Goal: Information Seeking & Learning: Find specific page/section

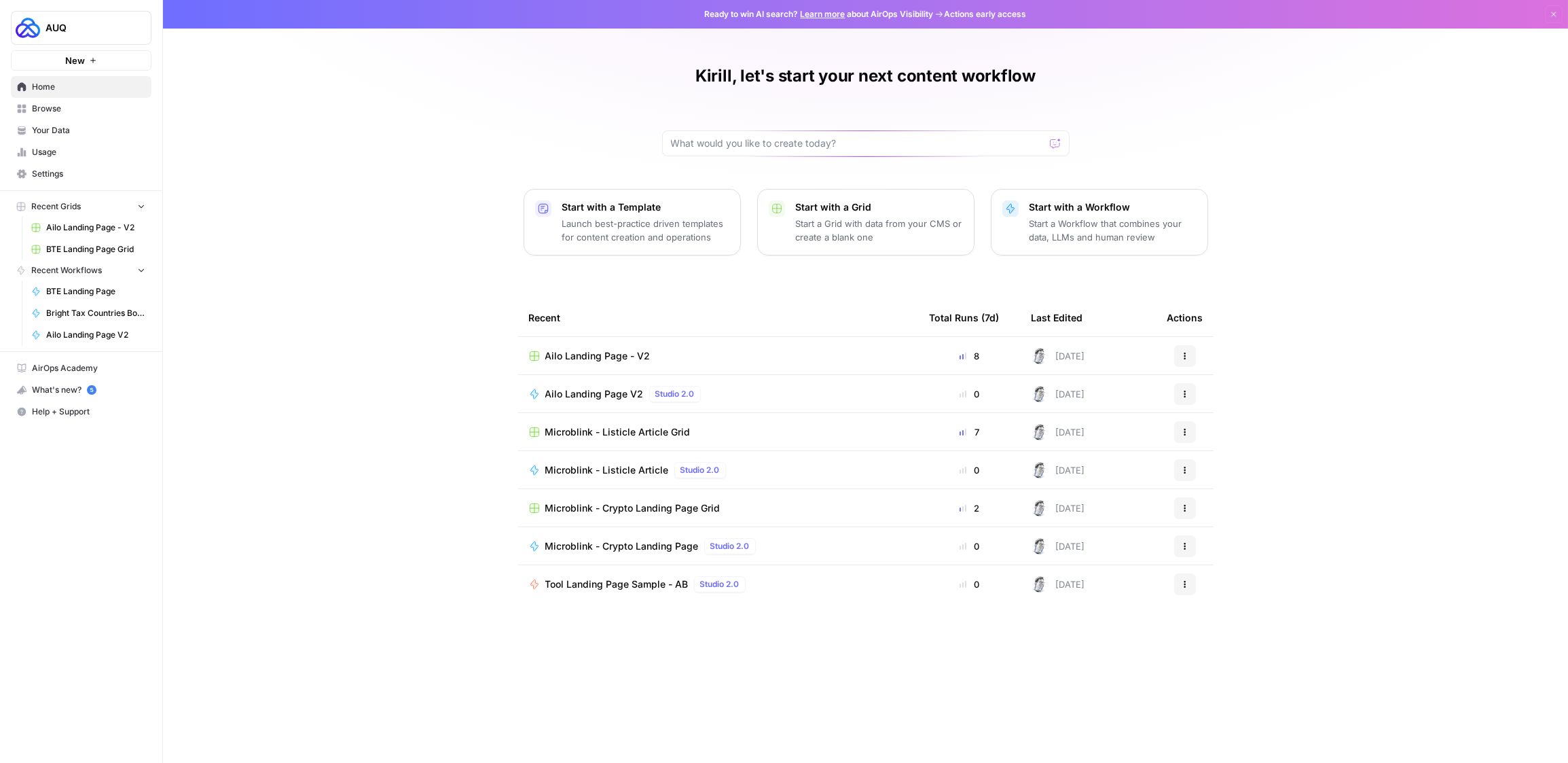
click at [35, 149] on span "Usage" at bounding box center [89, 152] width 114 height 13
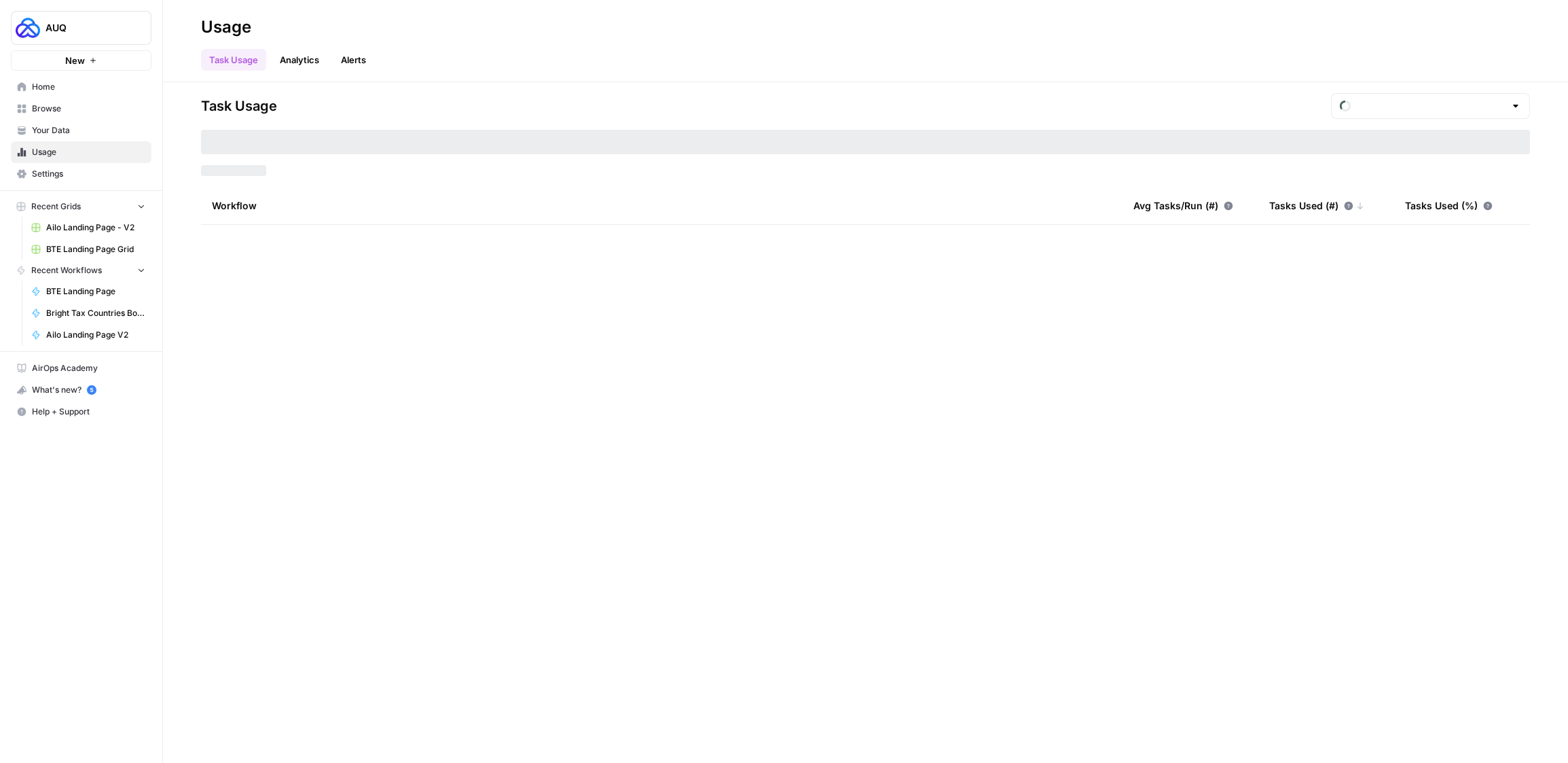
type input "August Overage"
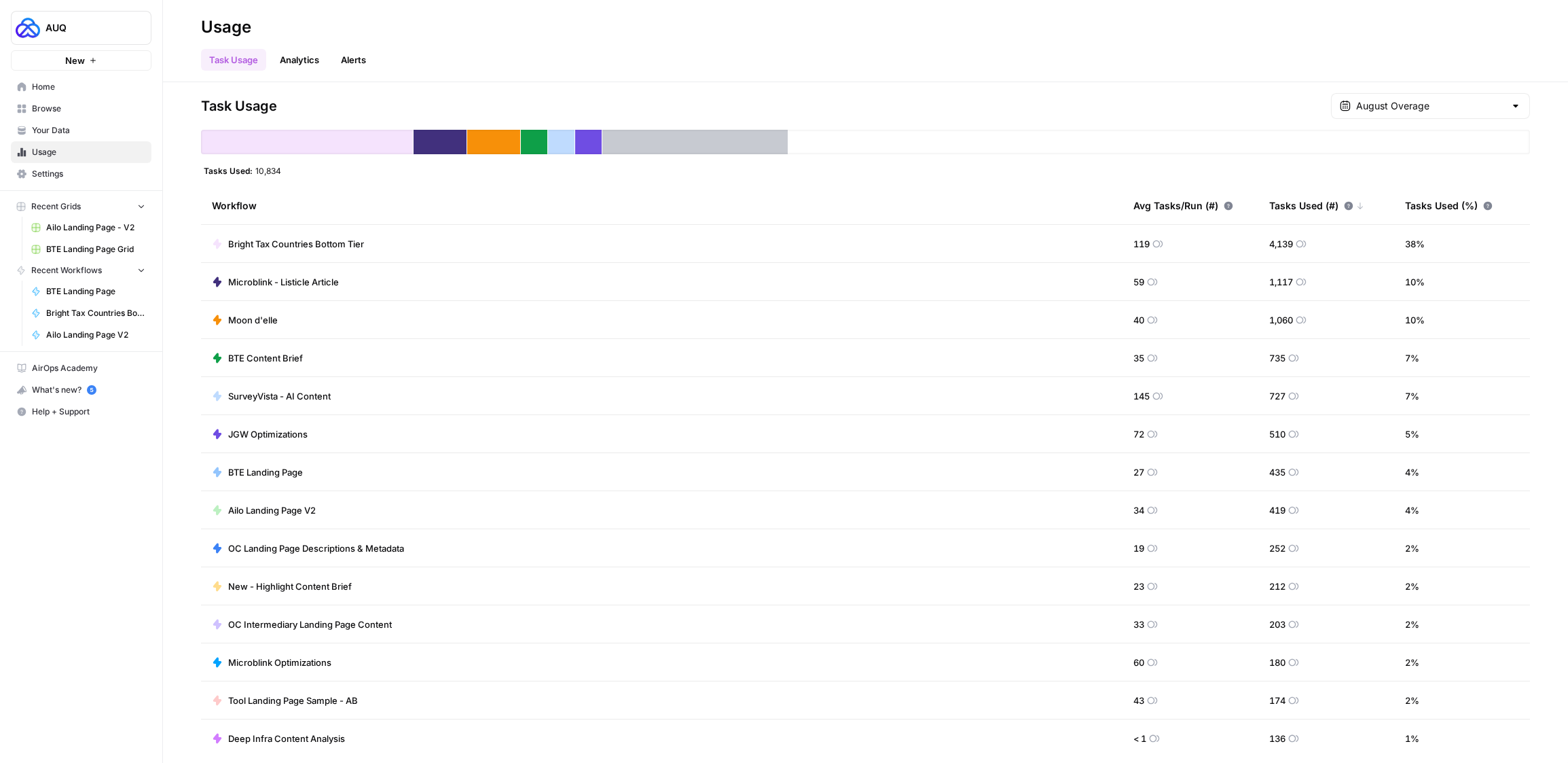
click at [1425, 113] on div "August Overage" at bounding box center [1431, 106] width 199 height 26
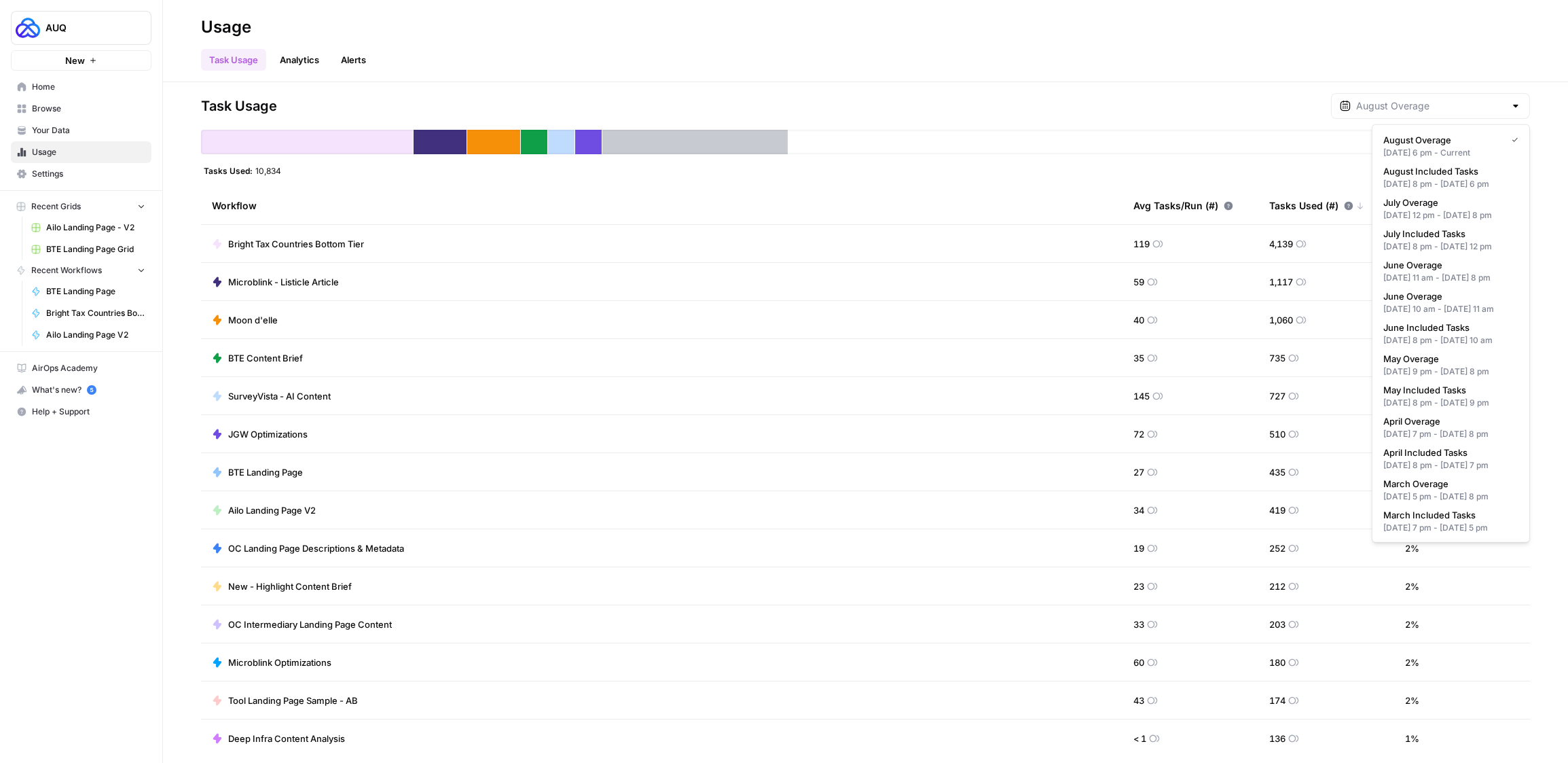
type input "August Overage"
click at [1150, 78] on header "Usage Task Usage Analytics Alerts" at bounding box center [866, 41] width 1405 height 82
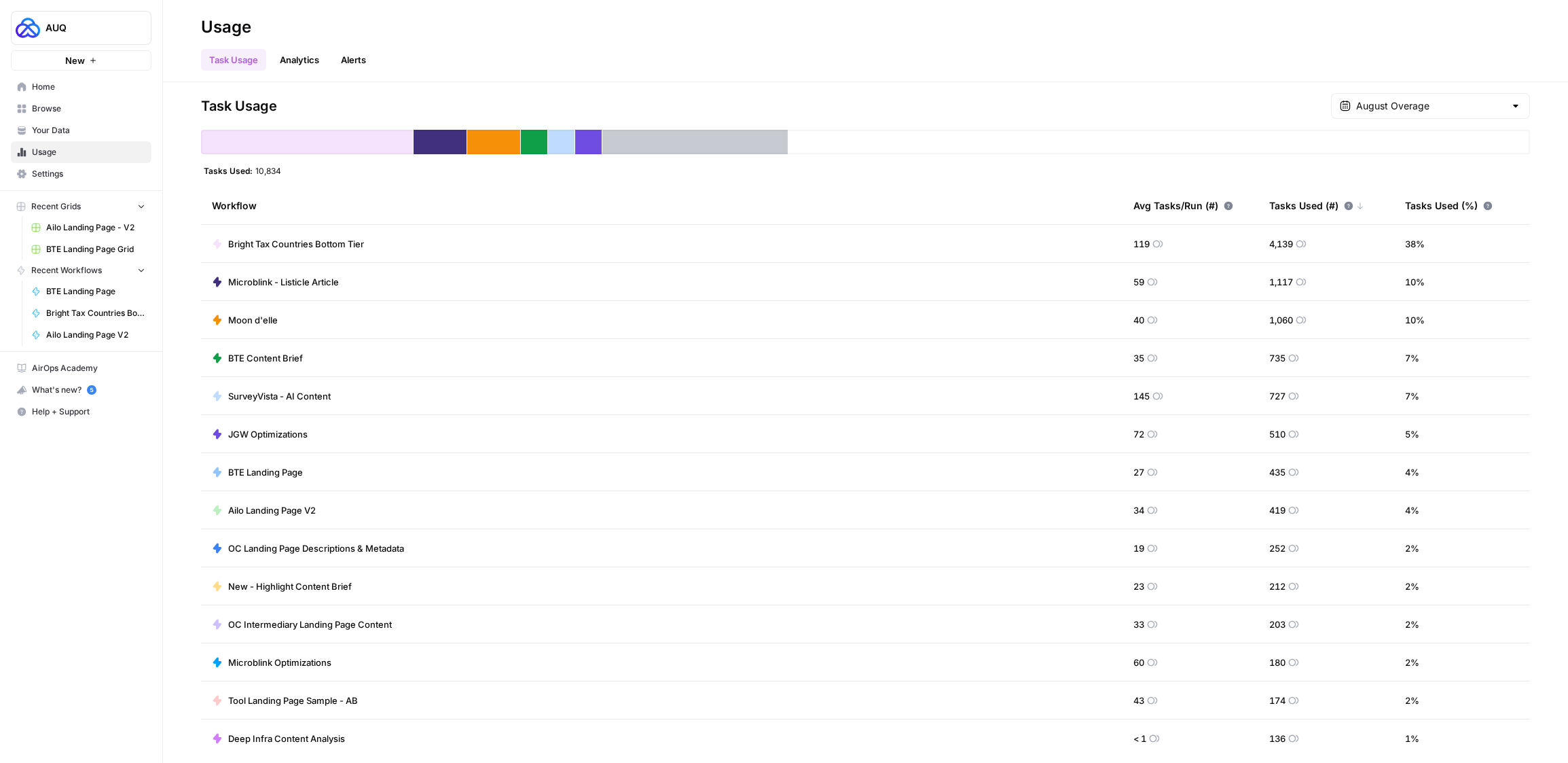
click at [52, 89] on span "Home" at bounding box center [89, 87] width 114 height 13
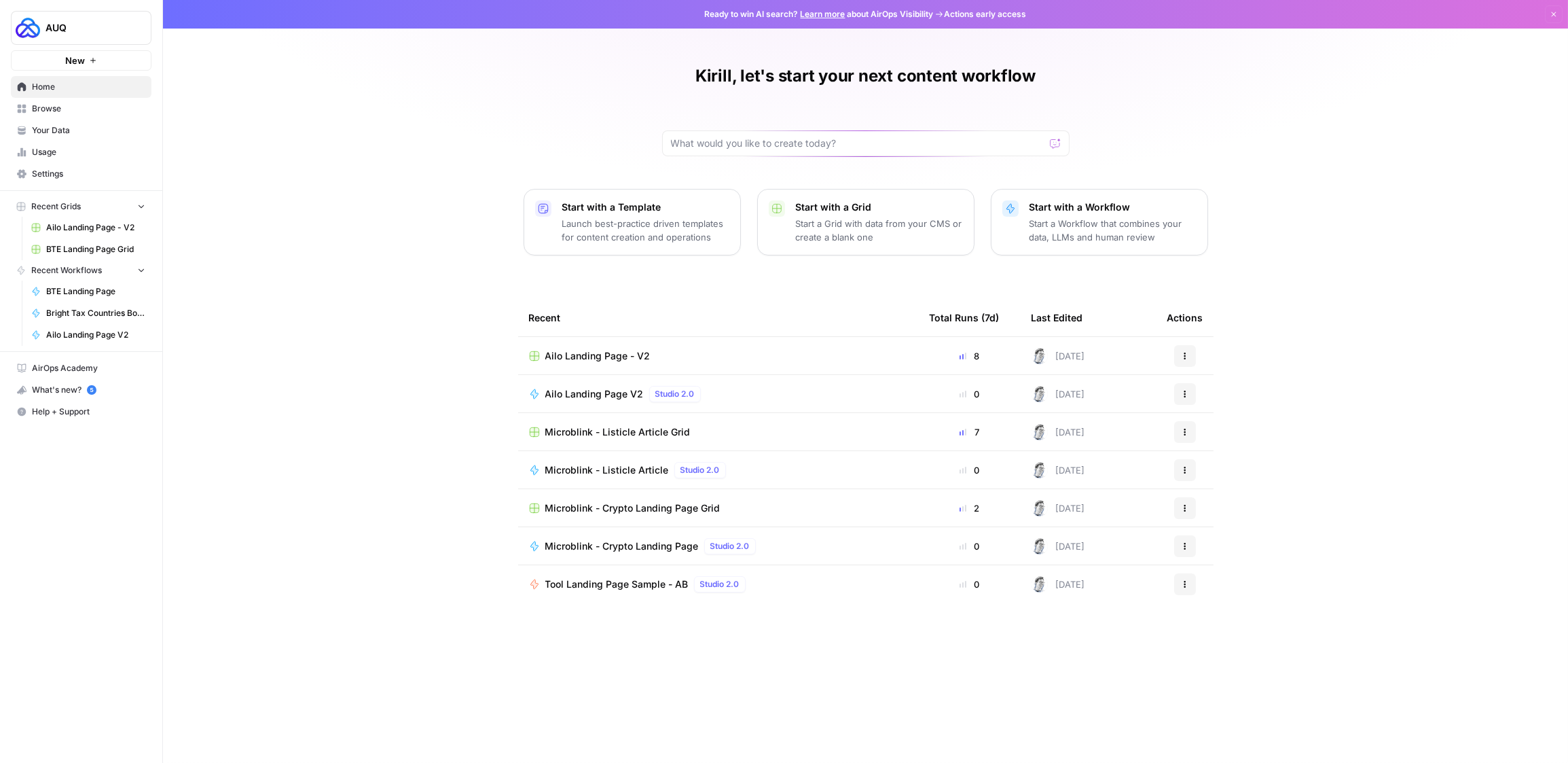
click at [37, 100] on link "Browse" at bounding box center [81, 108] width 140 height 21
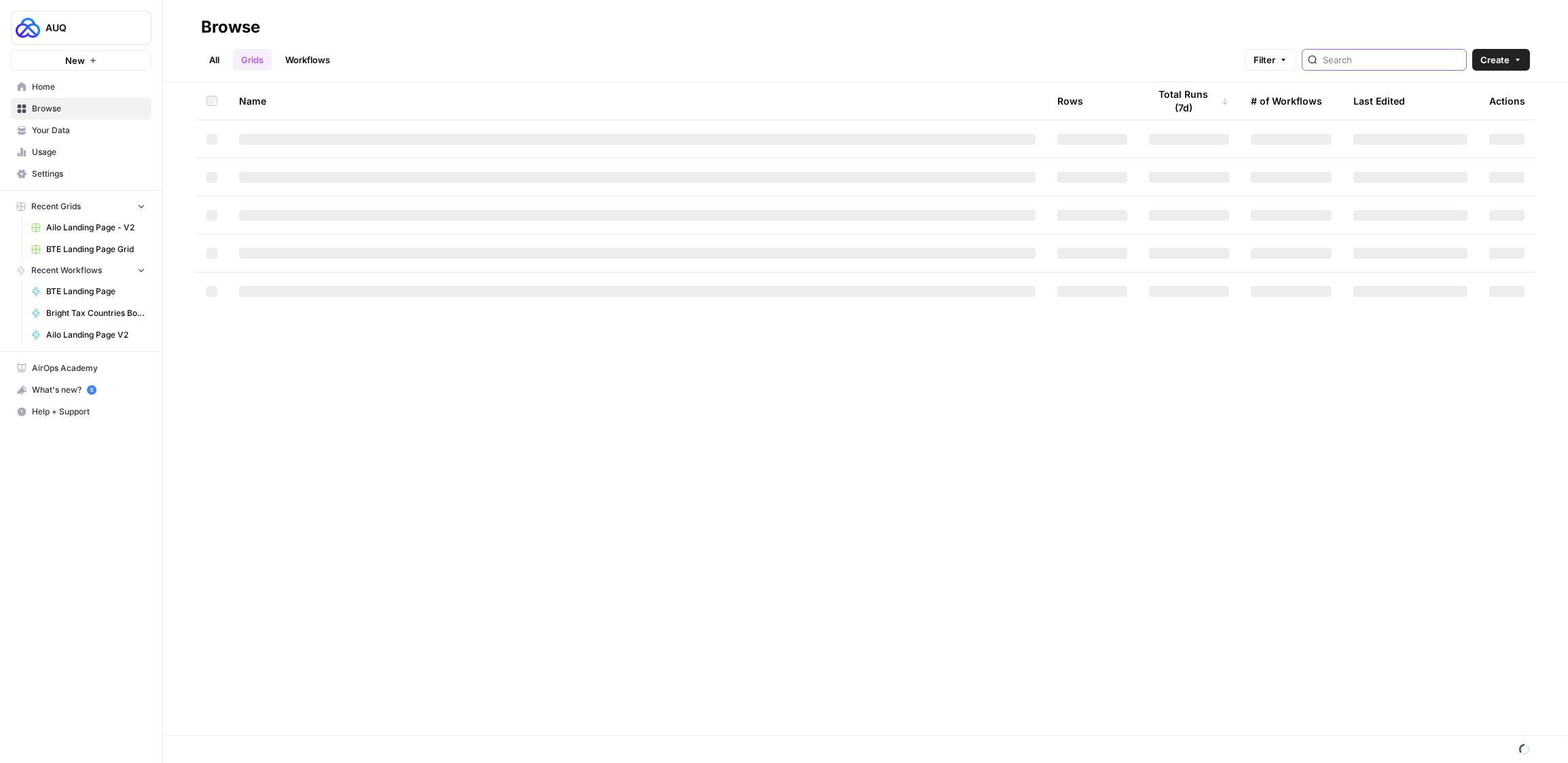
click at [1391, 63] on input "search" at bounding box center [1392, 60] width 138 height 13
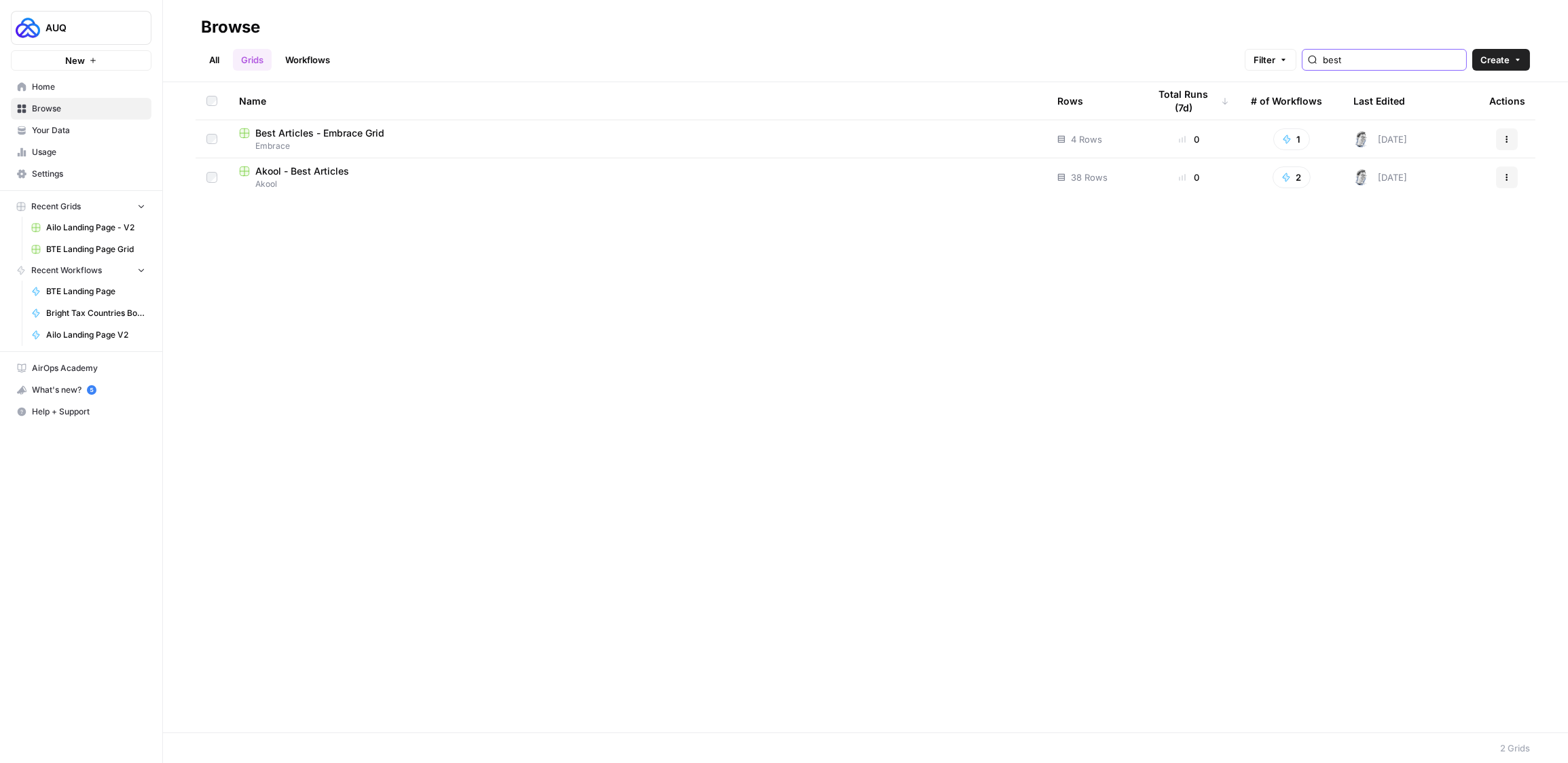
type input "best"
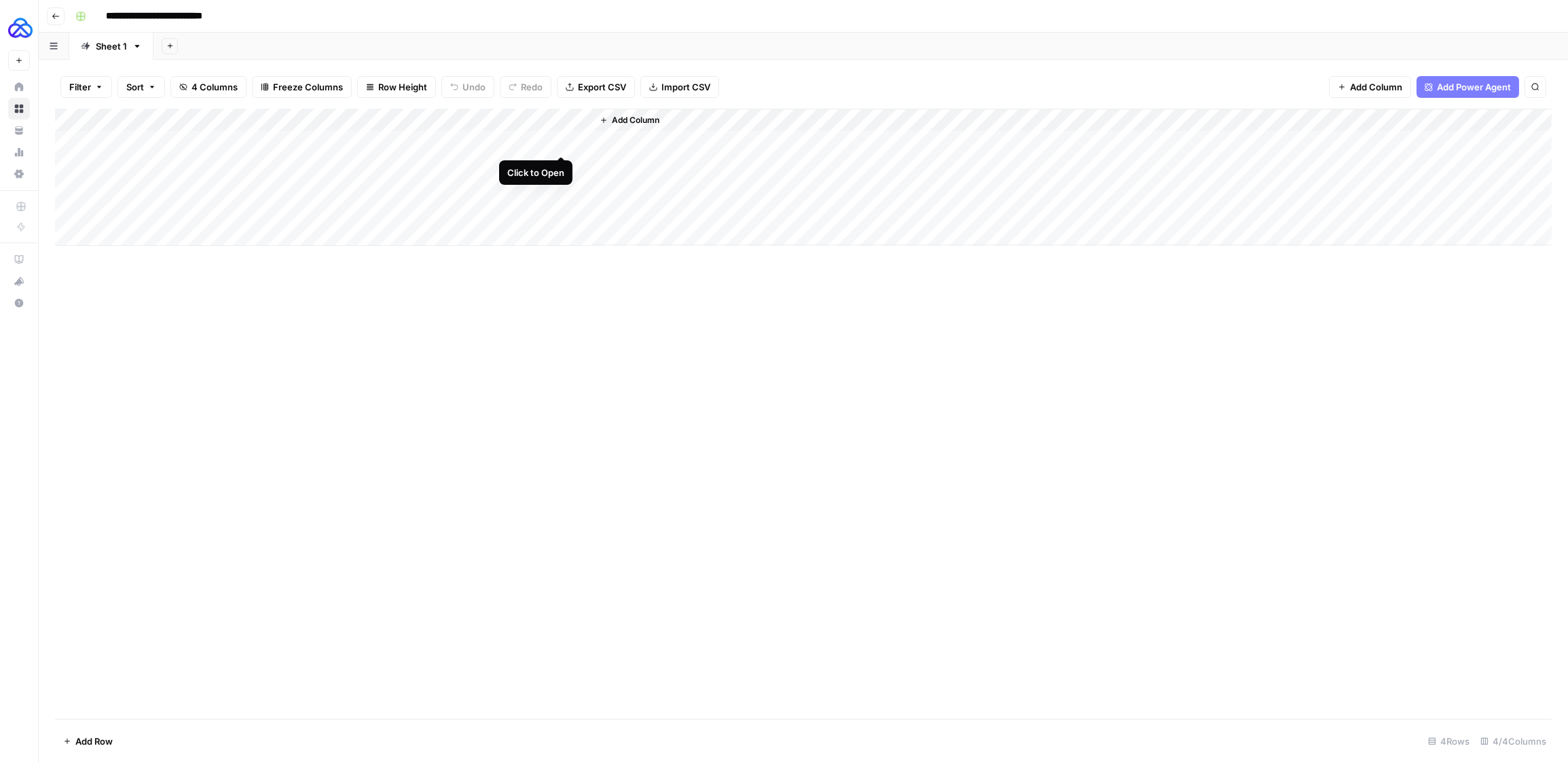
click at [559, 143] on div "Add Column" at bounding box center [803, 177] width 1497 height 138
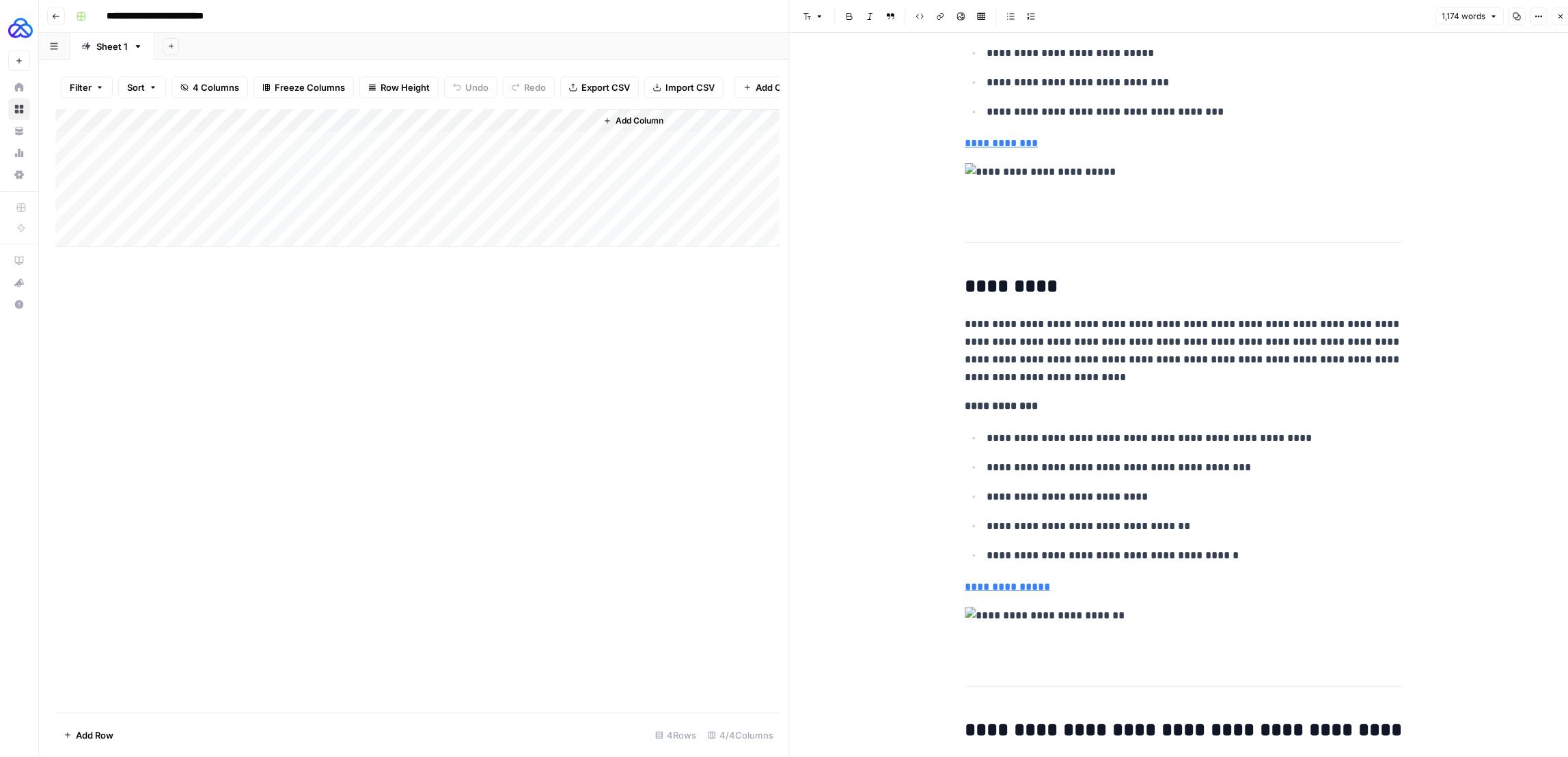
scroll to position [4654, 0]
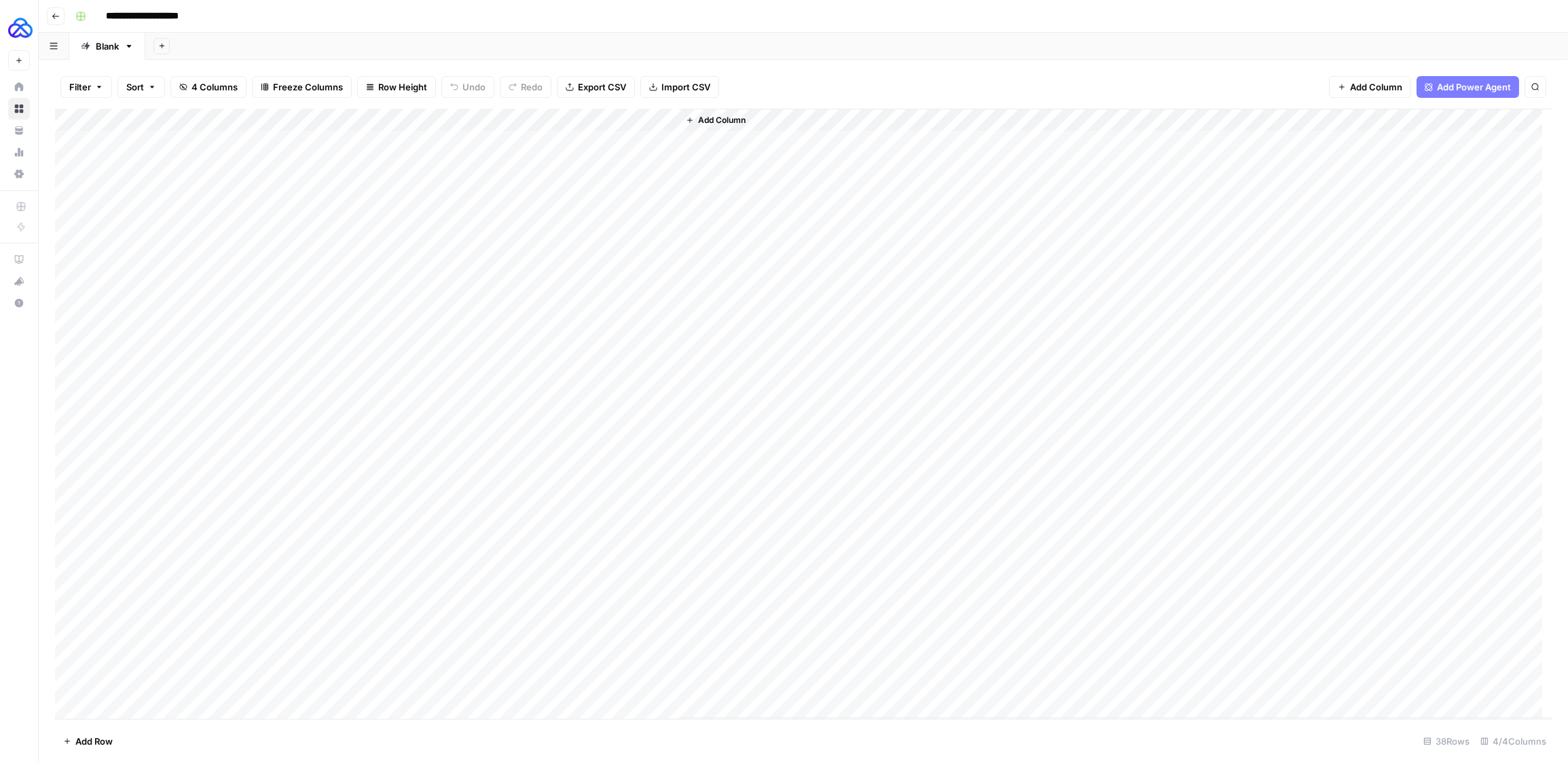
click at [647, 143] on div "Add Column" at bounding box center [803, 413] width 1497 height 610
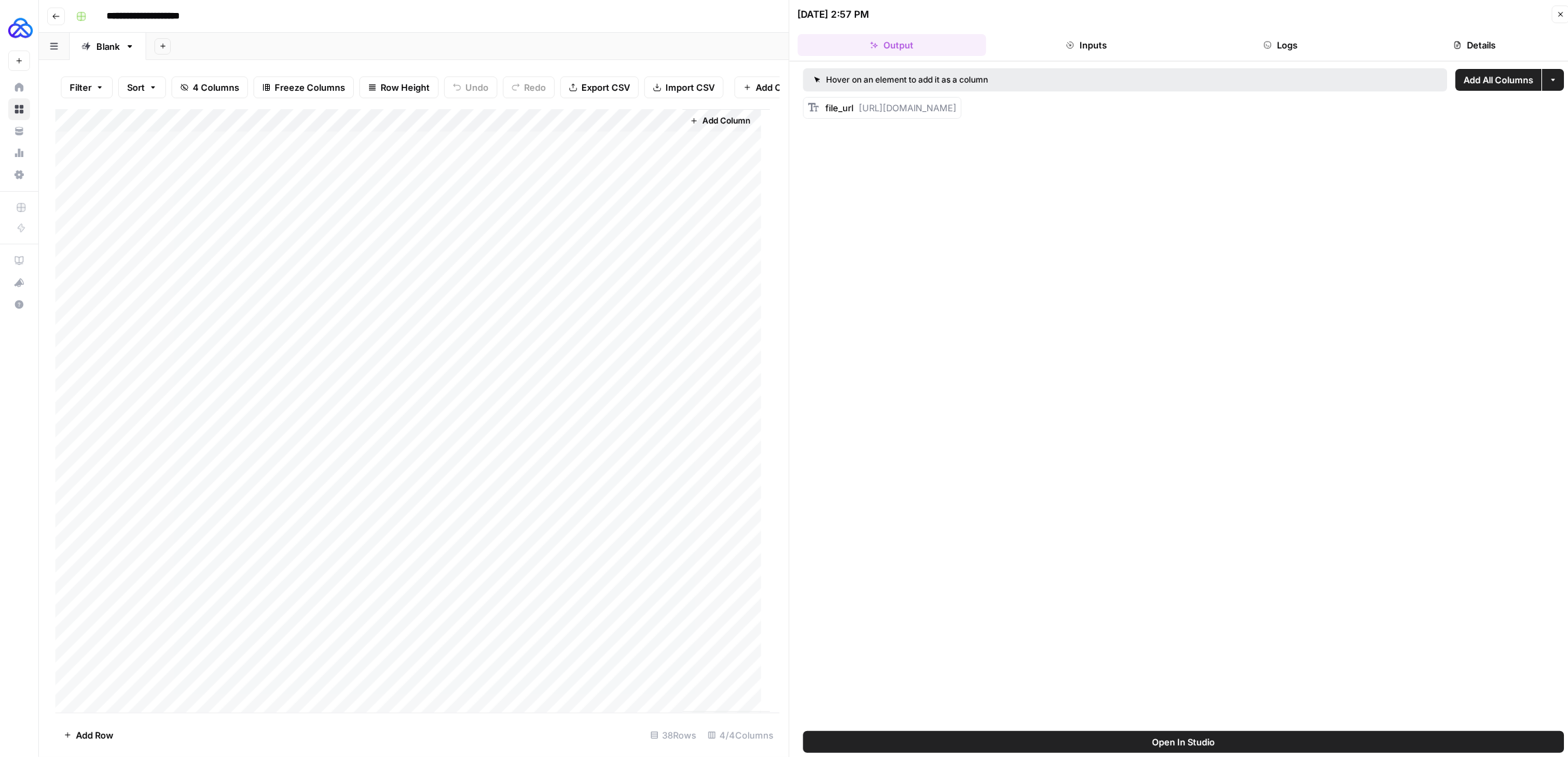
click at [1289, 43] on button "Logs" at bounding box center [1280, 45] width 189 height 22
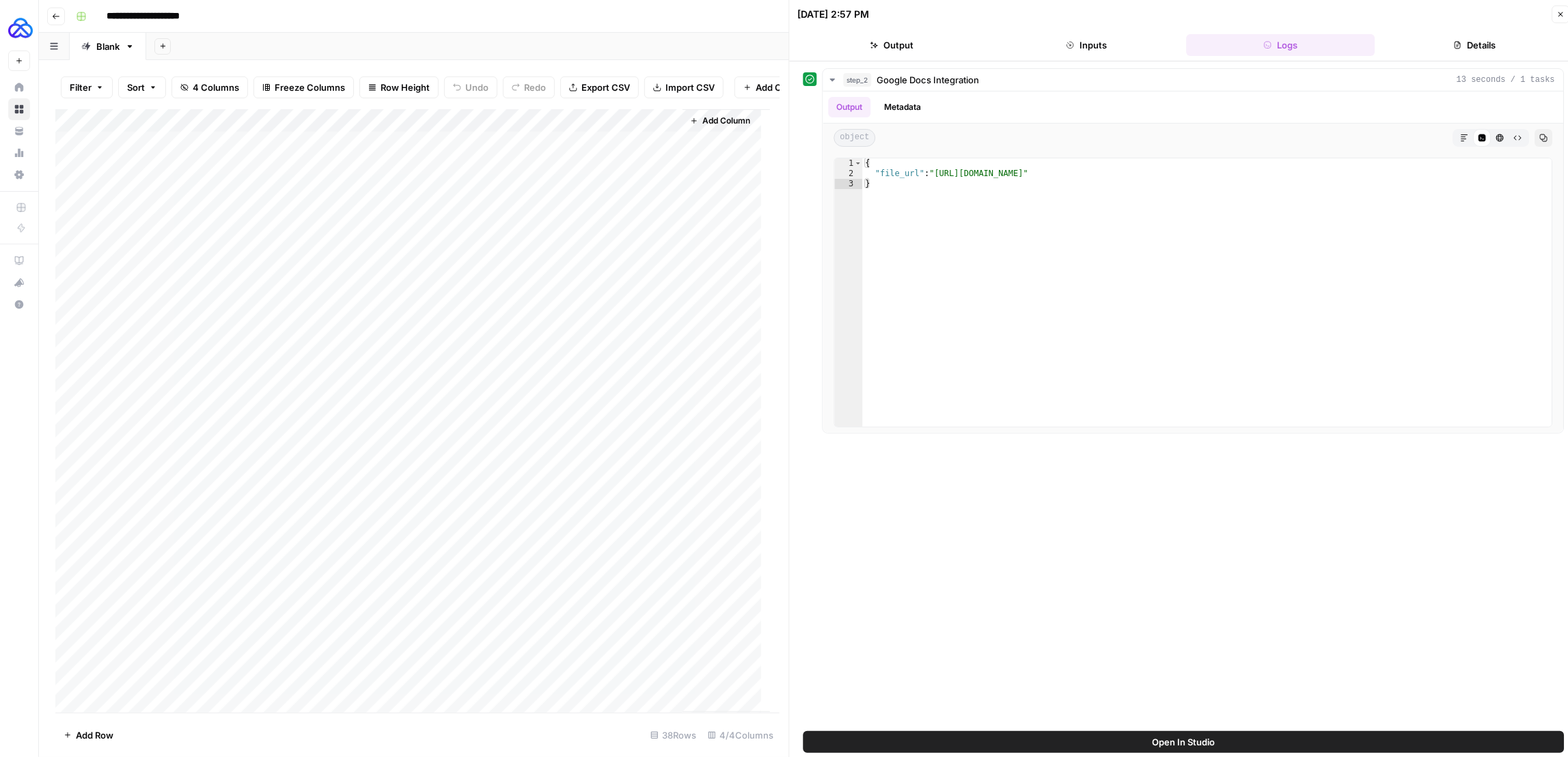
click at [1559, 11] on icon "button" at bounding box center [1560, 14] width 8 height 8
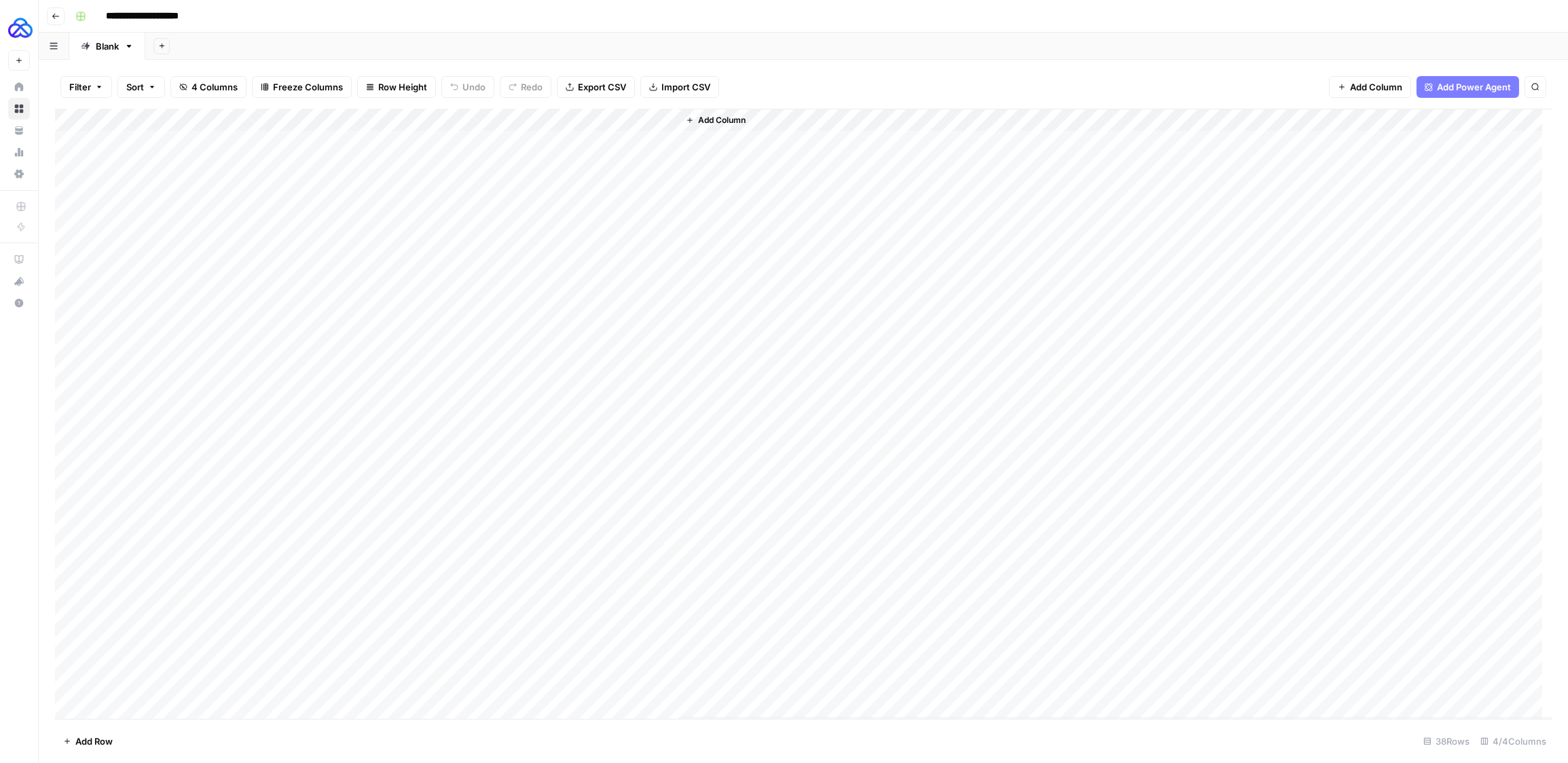
click at [545, 141] on div "Add Column" at bounding box center [803, 413] width 1497 height 610
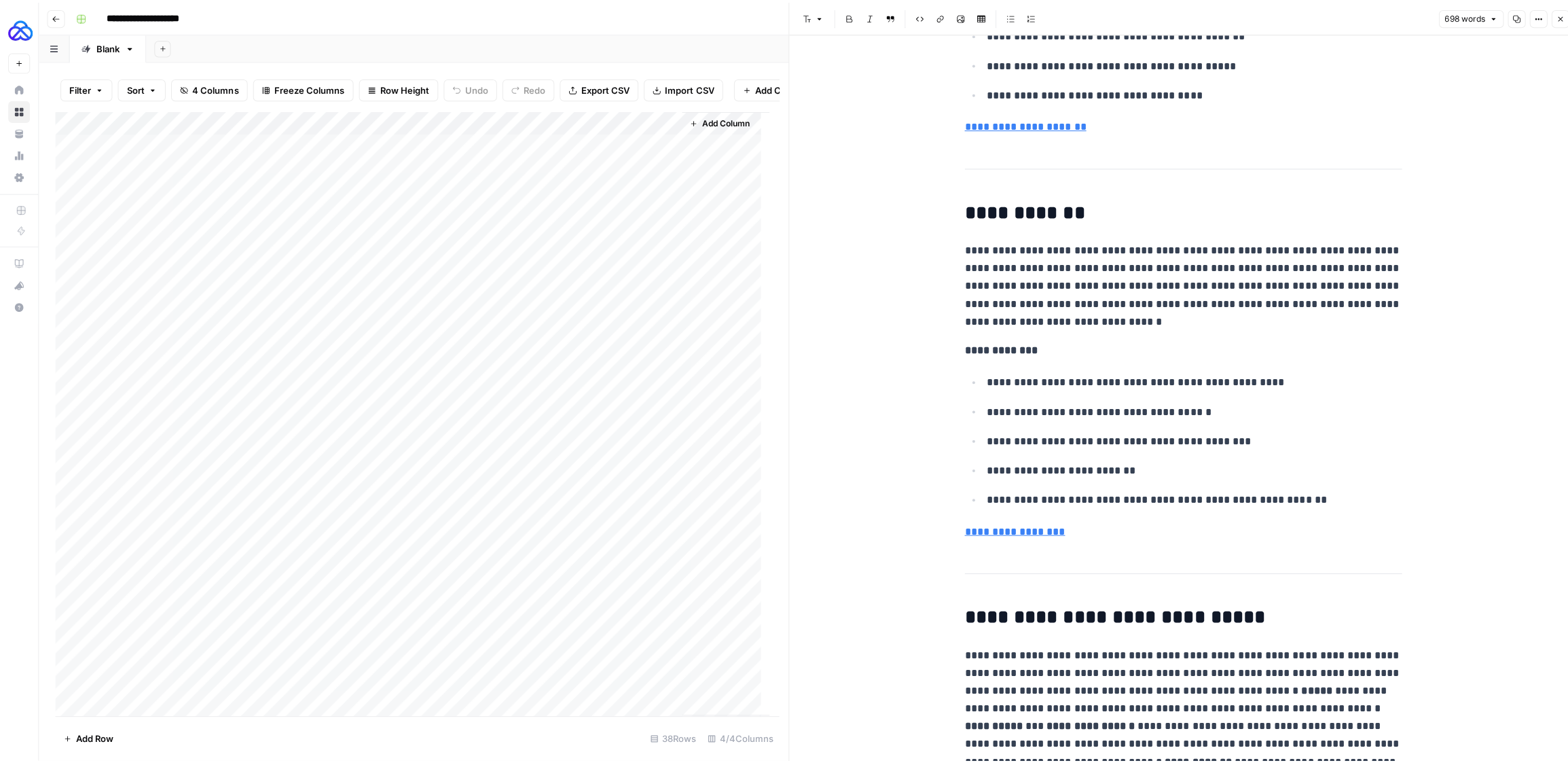
scroll to position [2088, 0]
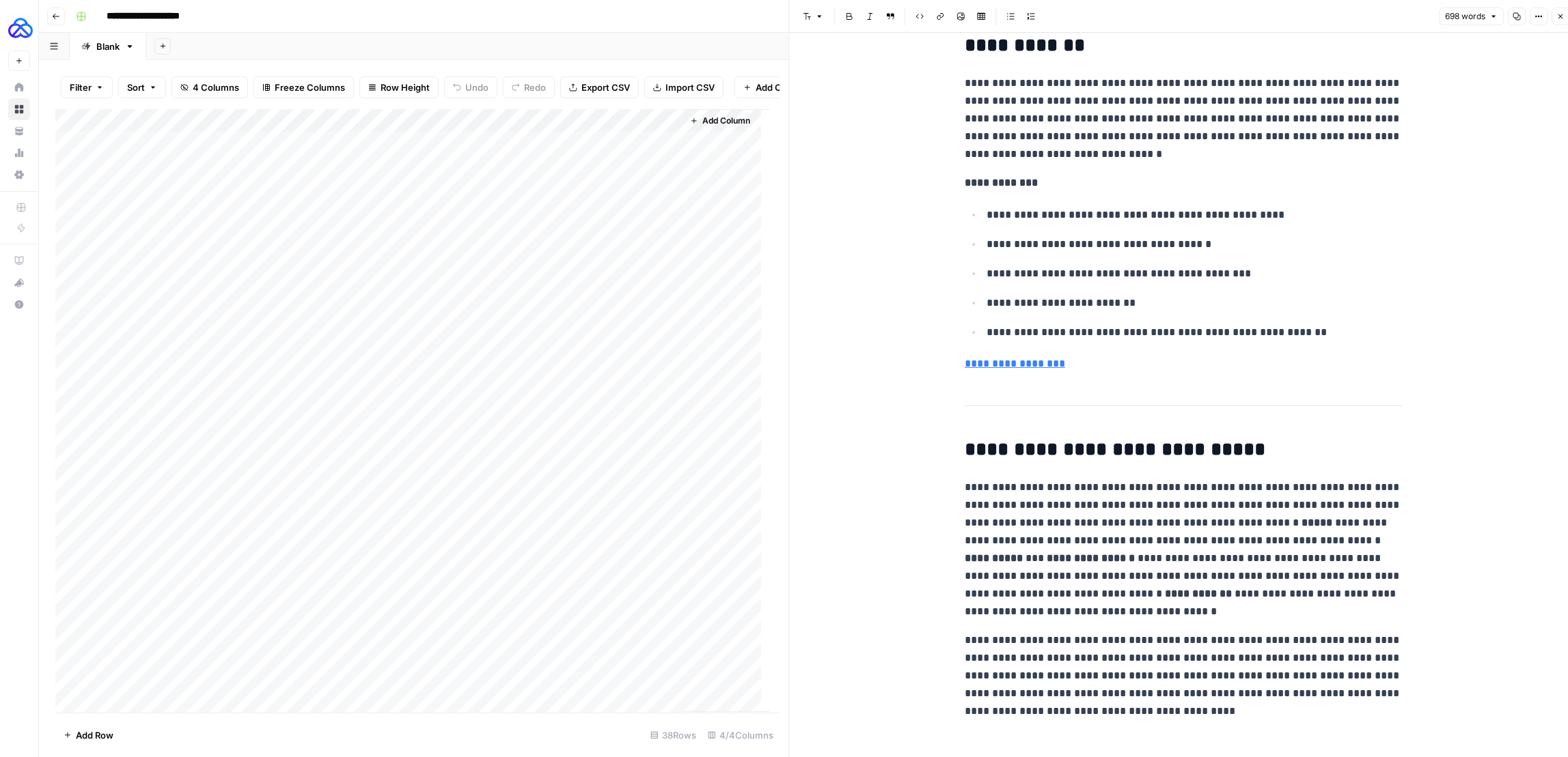
click at [56, 16] on icon "button" at bounding box center [56, 16] width 7 height 5
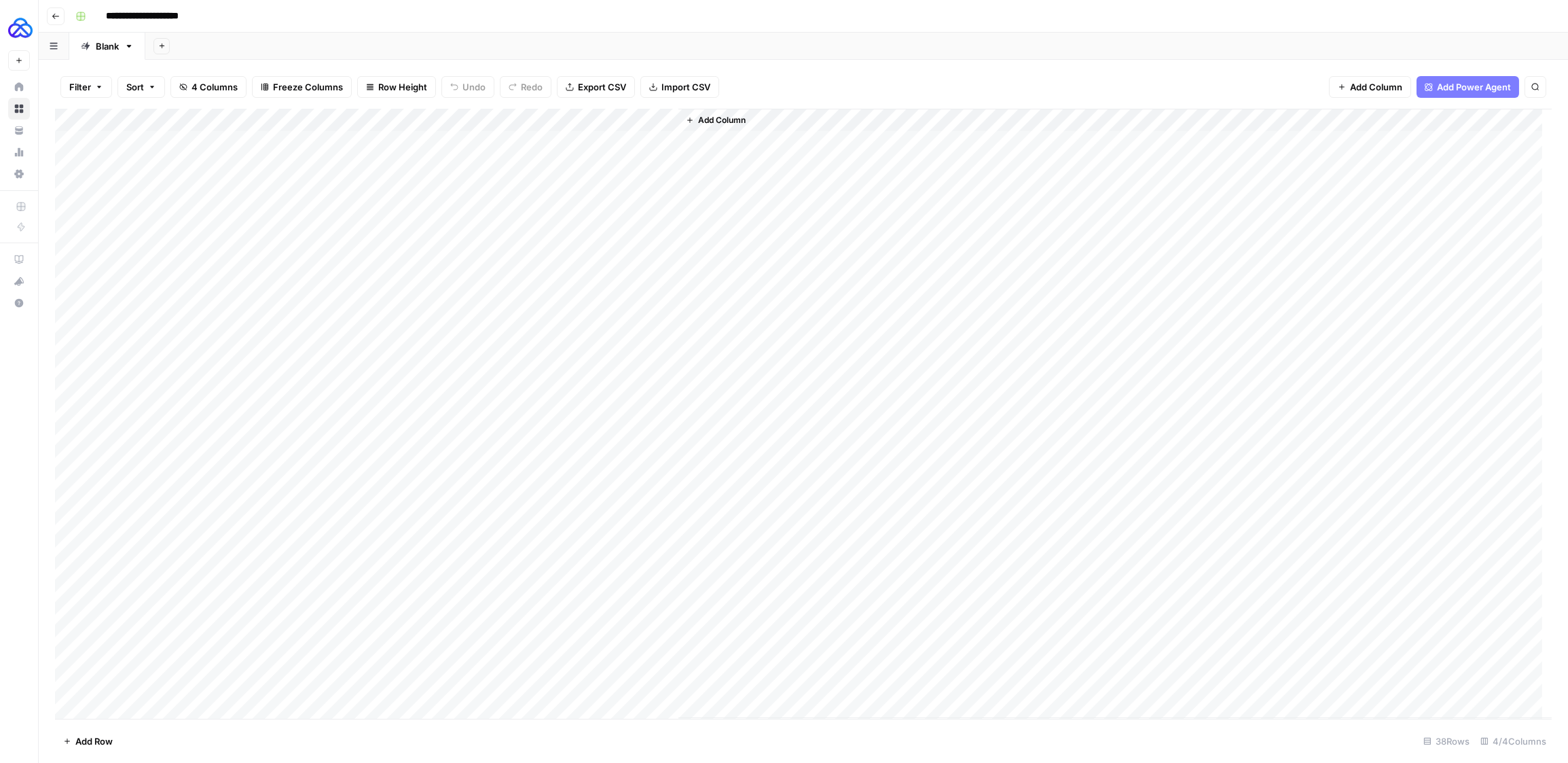
click at [60, 17] on button "Go back" at bounding box center [55, 16] width 18 height 18
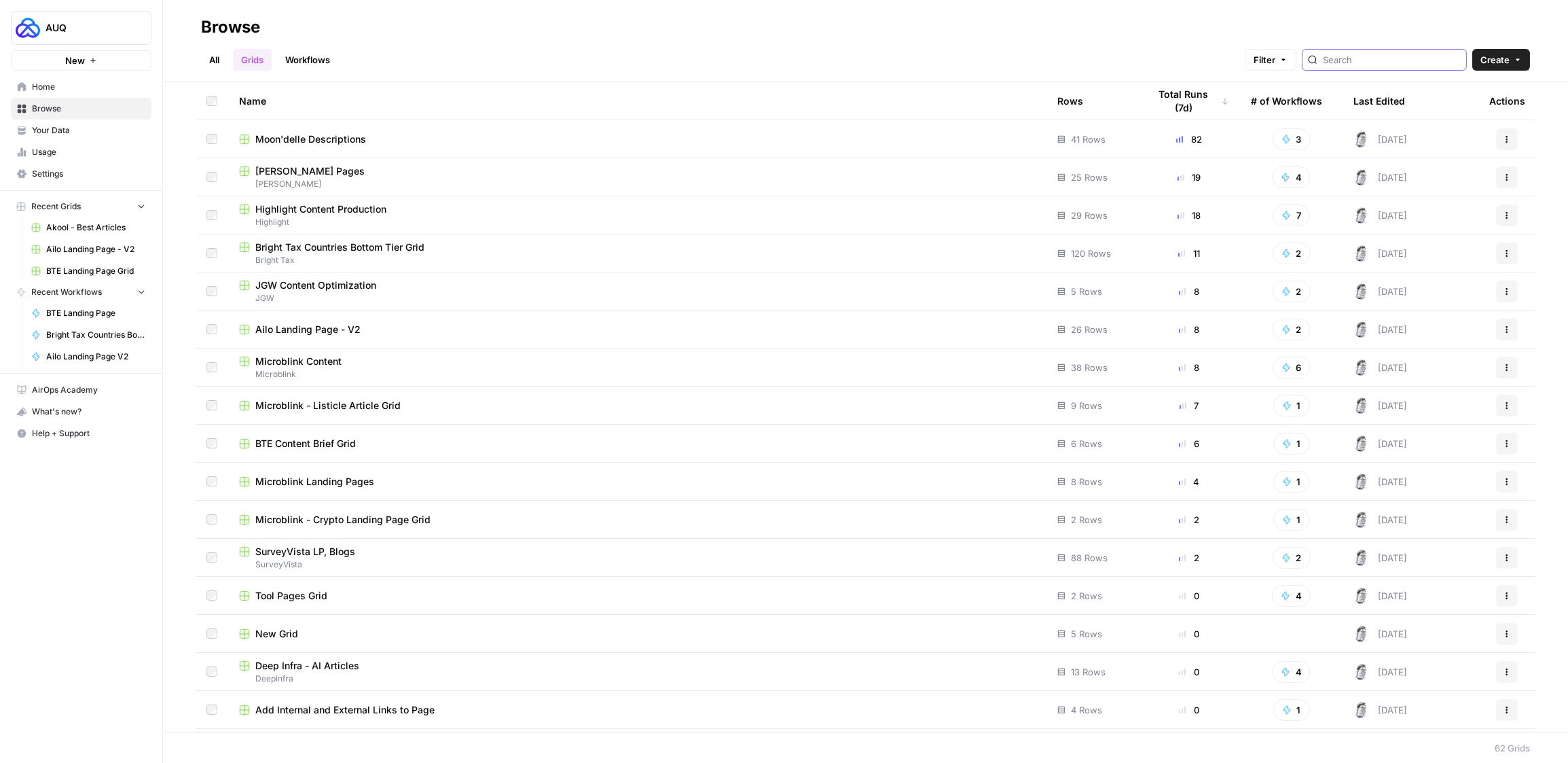
click at [1361, 58] on input "search" at bounding box center [1392, 60] width 138 height 13
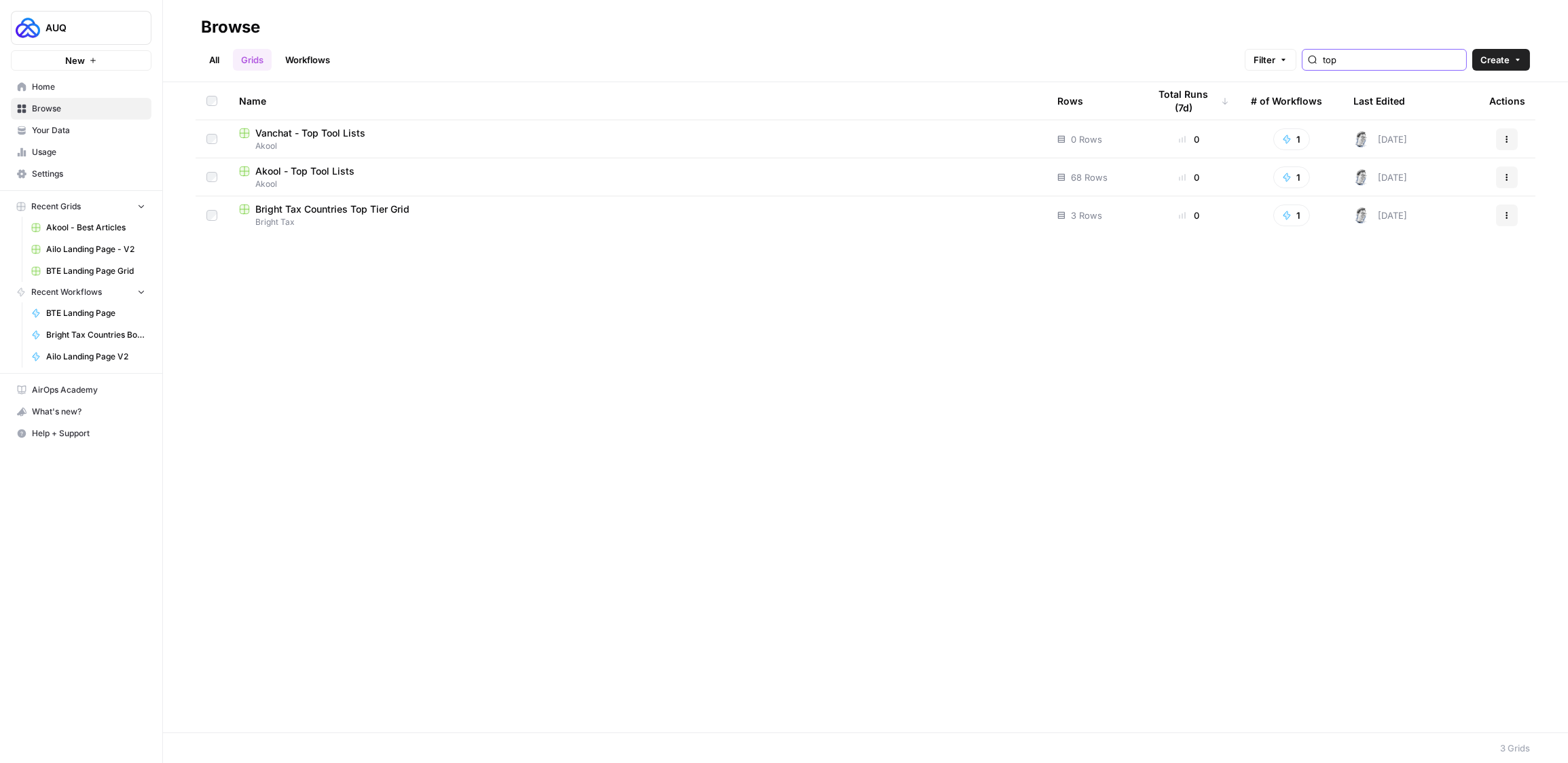
type input "top"
click at [328, 172] on span "Akool - Top Tool Lists" at bounding box center [305, 171] width 99 height 13
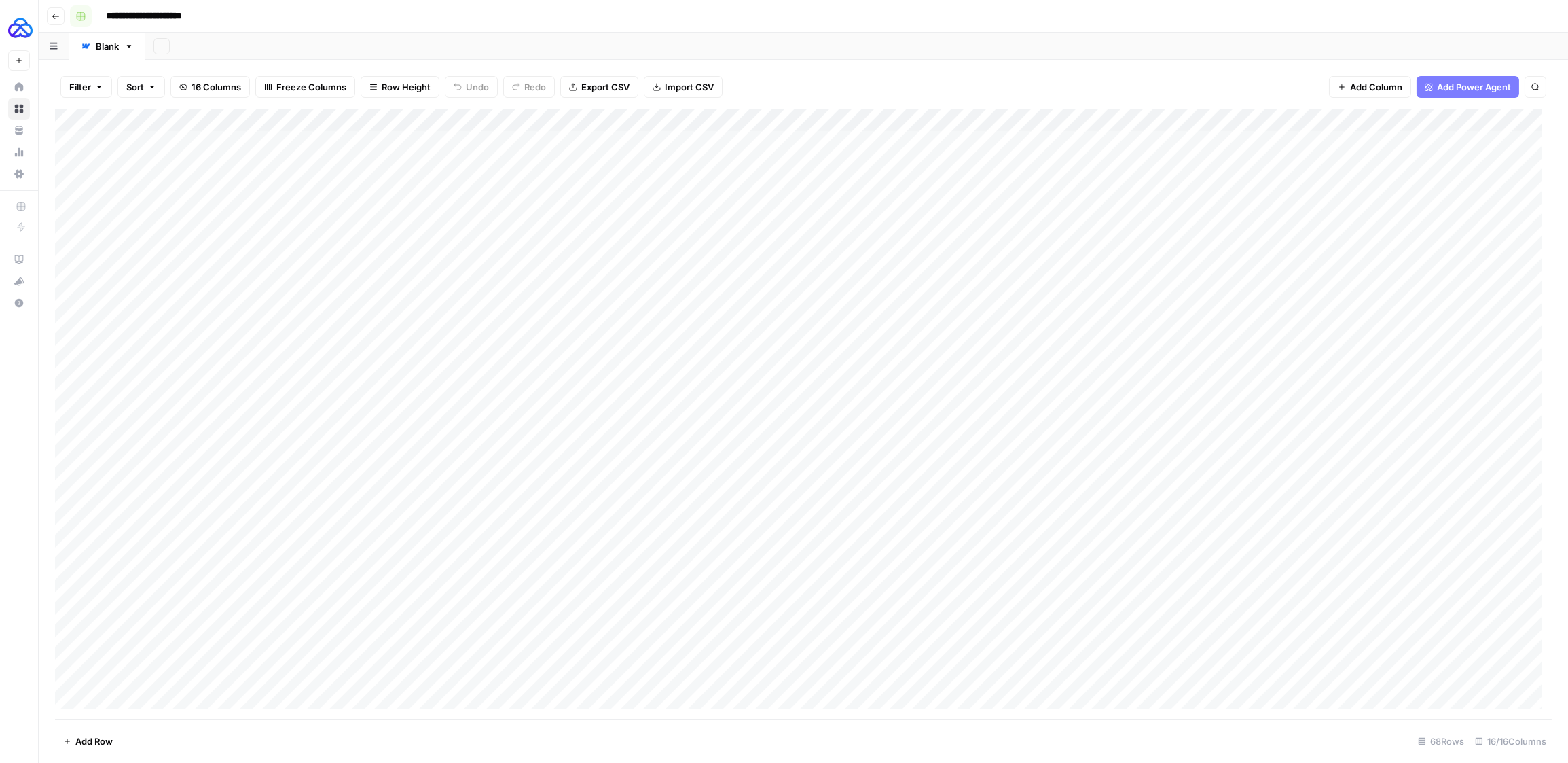
drag, startPoint x: 322, startPoint y: 18, endPoint x: 88, endPoint y: 9, distance: 234.2
click at [88, 9] on div "**********" at bounding box center [812, 16] width 1485 height 21
copy icon "button"
